Goal: Task Accomplishment & Management: Manage account settings

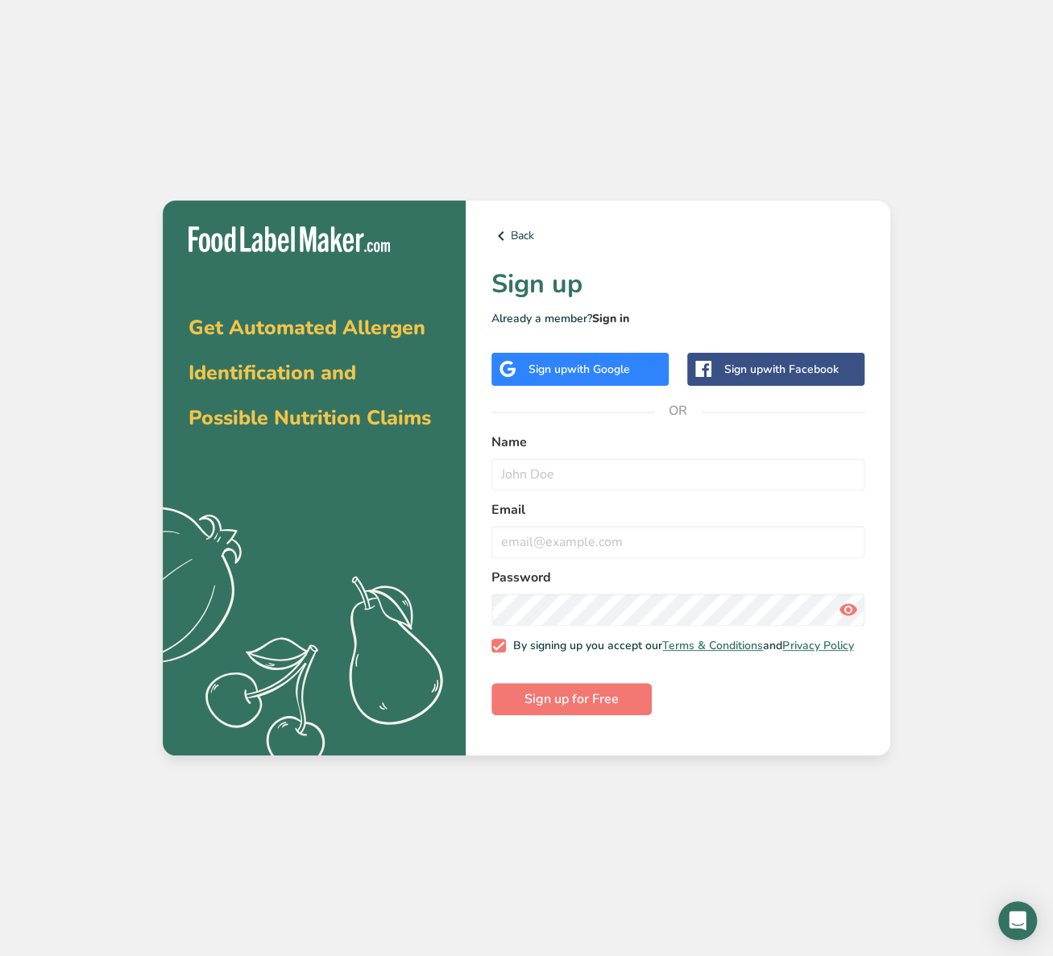
click at [605, 321] on link "Sign in" at bounding box center [610, 318] width 37 height 15
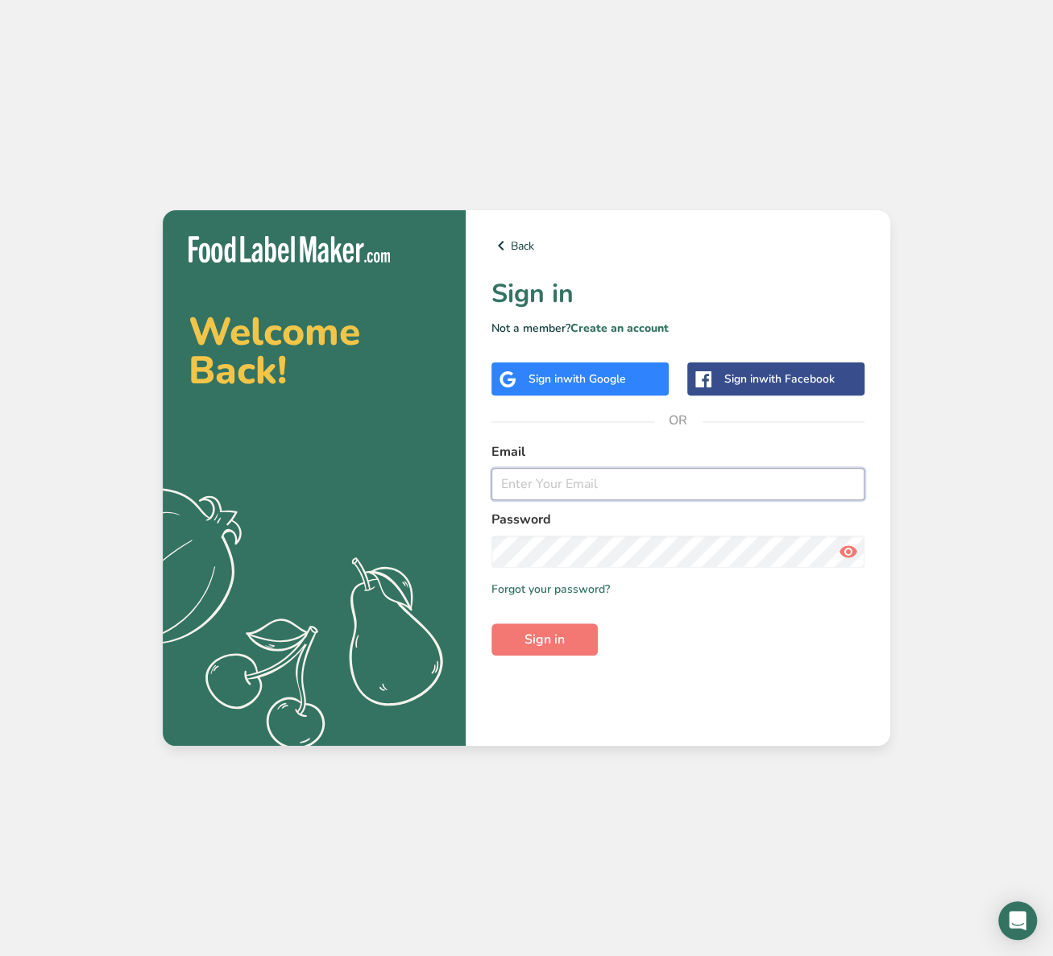
click at [551, 481] on input "email" at bounding box center [677, 484] width 373 height 32
click at [582, 380] on span "with Google" at bounding box center [594, 378] width 63 height 15
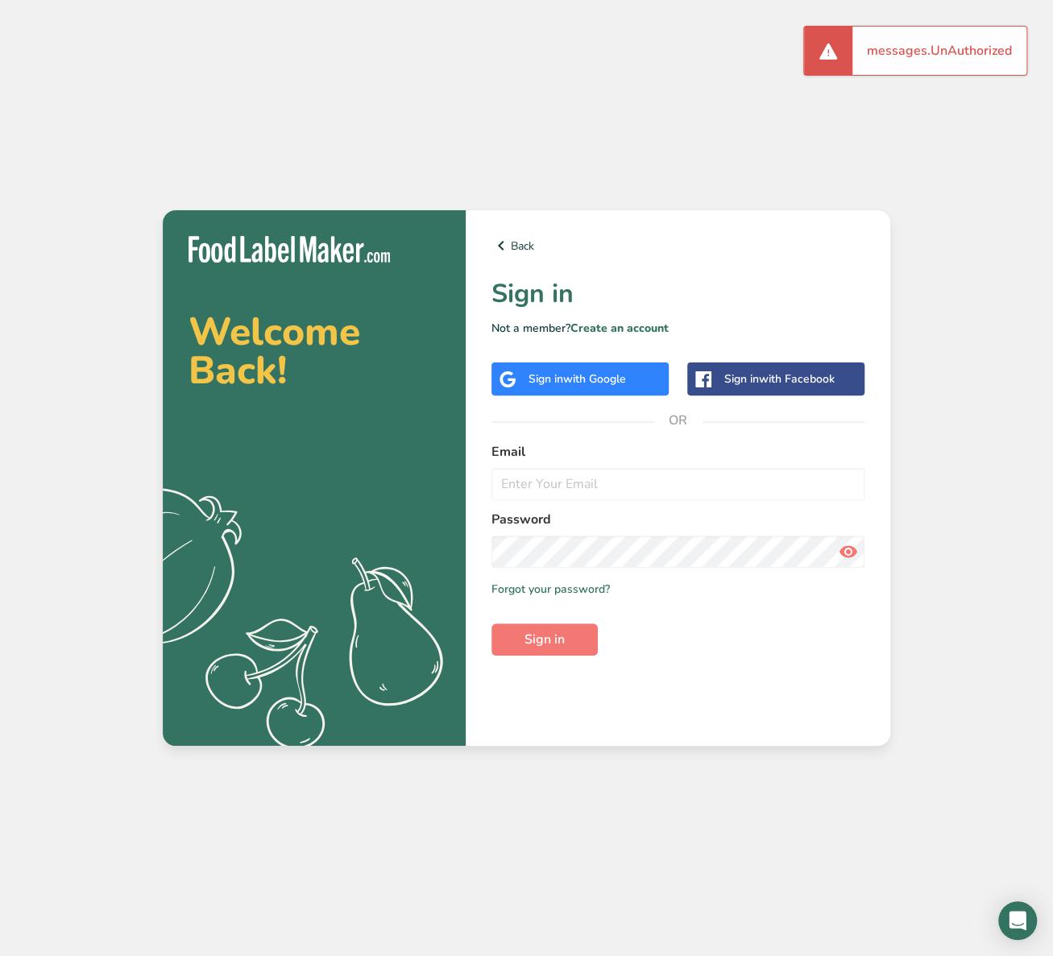
click at [611, 377] on span "with Google" at bounding box center [594, 378] width 63 height 15
click at [585, 482] on input "email" at bounding box center [677, 484] width 373 height 32
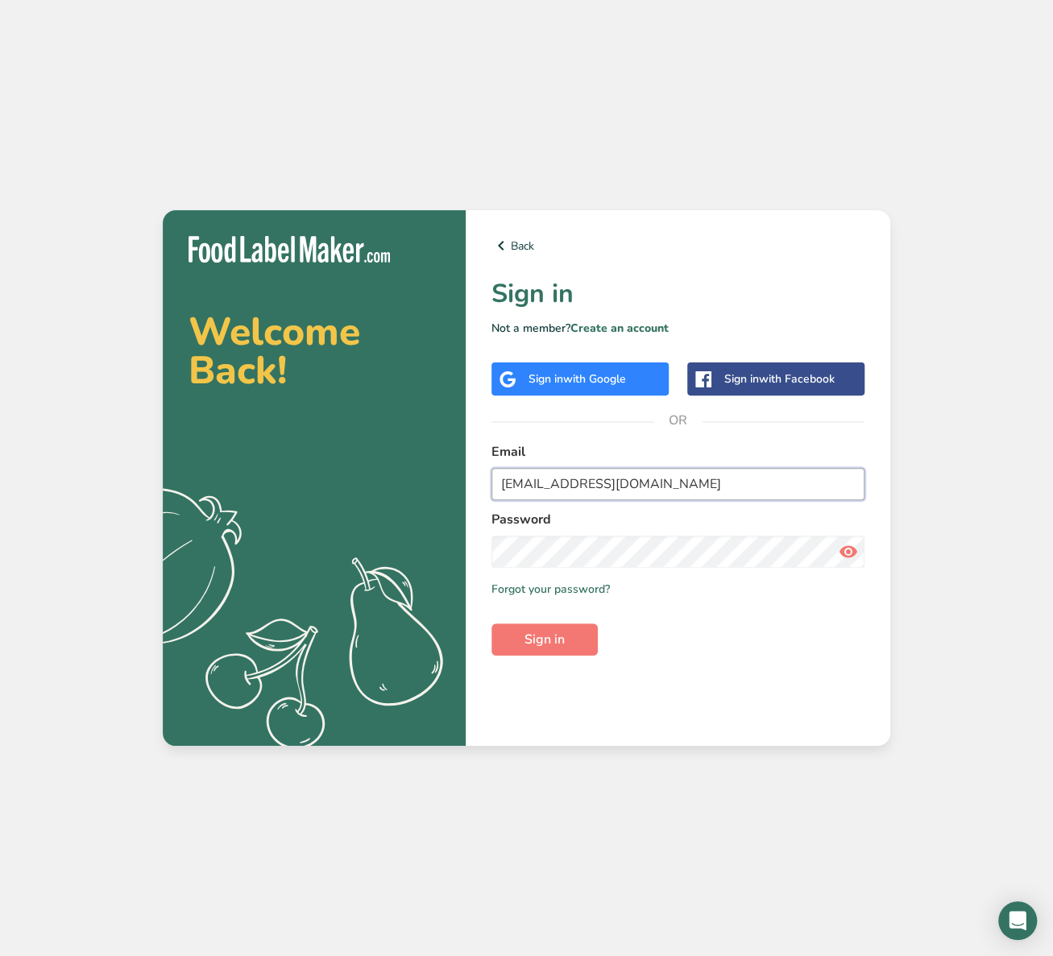
type input "[EMAIL_ADDRESS][DOMAIN_NAME]"
